Goal: Submit feedback/report problem

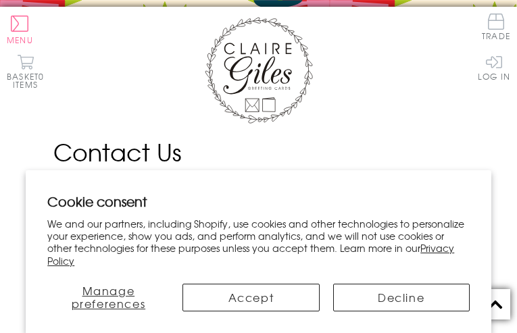
type input "AEVElRlHCCyGmzwT"
type input "[EMAIL_ADDRESS][DOMAIN_NAME]"
type input "7964794343"
type input "lewubezohev40@gmail.com"
type input "JKbOpygJGDBUaTf"
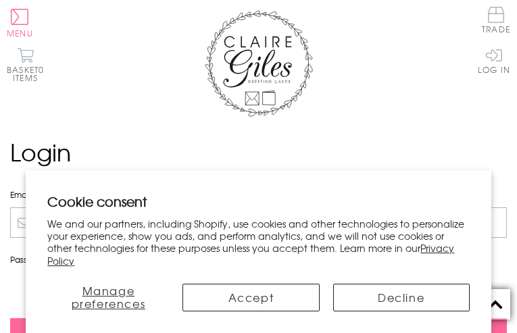
type input "[EMAIL_ADDRESS][DOMAIN_NAME]"
type input "gdjaDtkHgpooiyku"
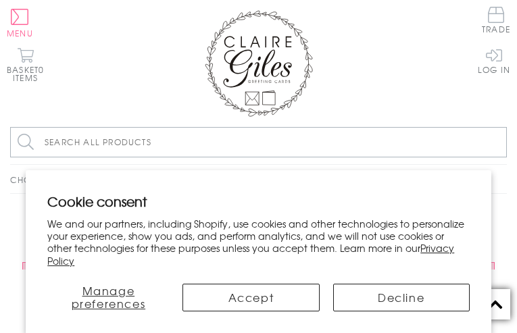
type input "lewubezohev40@gmail.com"
type input "khXVmEPE"
type input "[EMAIL_ADDRESS][DOMAIN_NAME]"
type input "BleiIMBy"
